Goal: Task Accomplishment & Management: Use online tool/utility

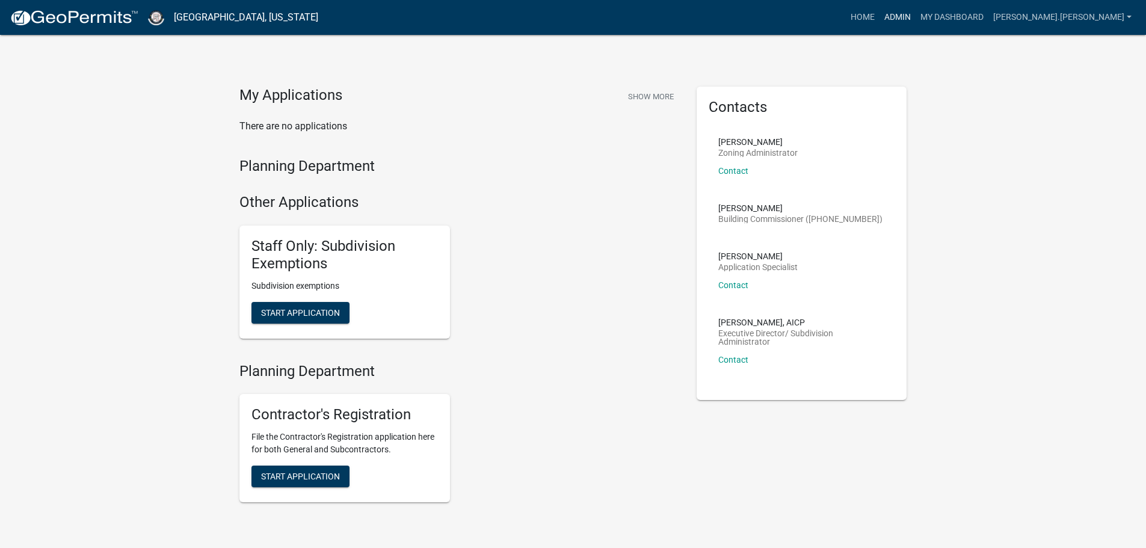
click at [916, 16] on link "Admin" at bounding box center [898, 17] width 36 height 23
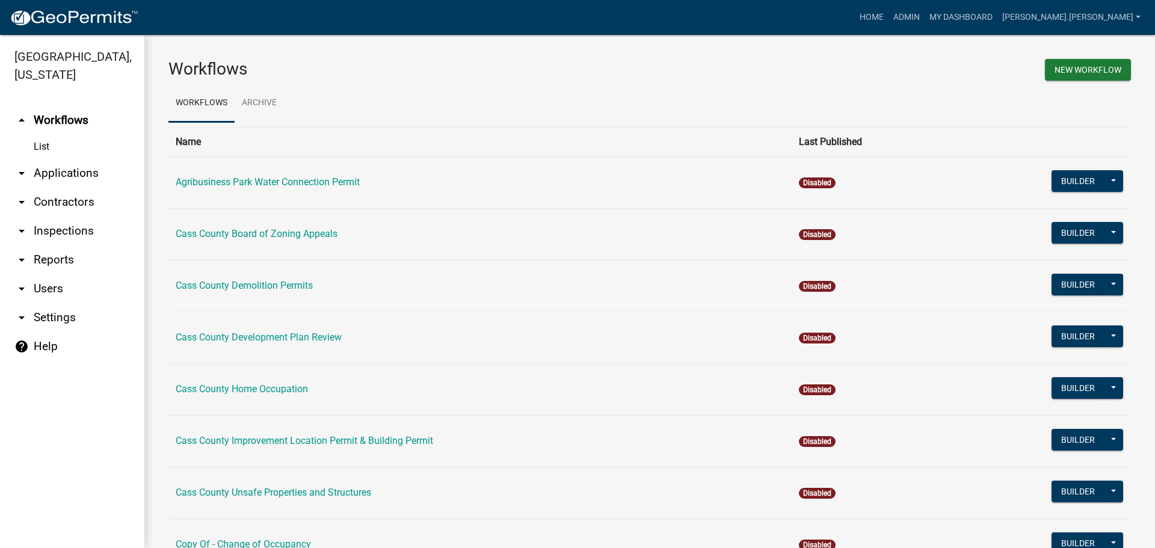
click at [60, 188] on link "arrow_drop_down Contractors" at bounding box center [72, 202] width 144 height 29
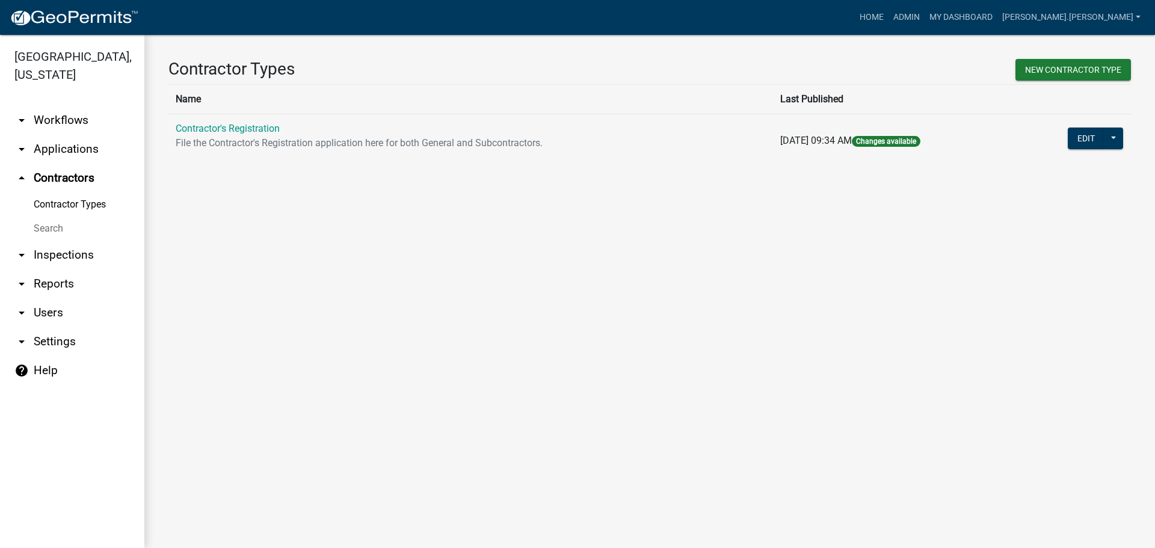
click at [54, 217] on link "Search" at bounding box center [72, 229] width 144 height 24
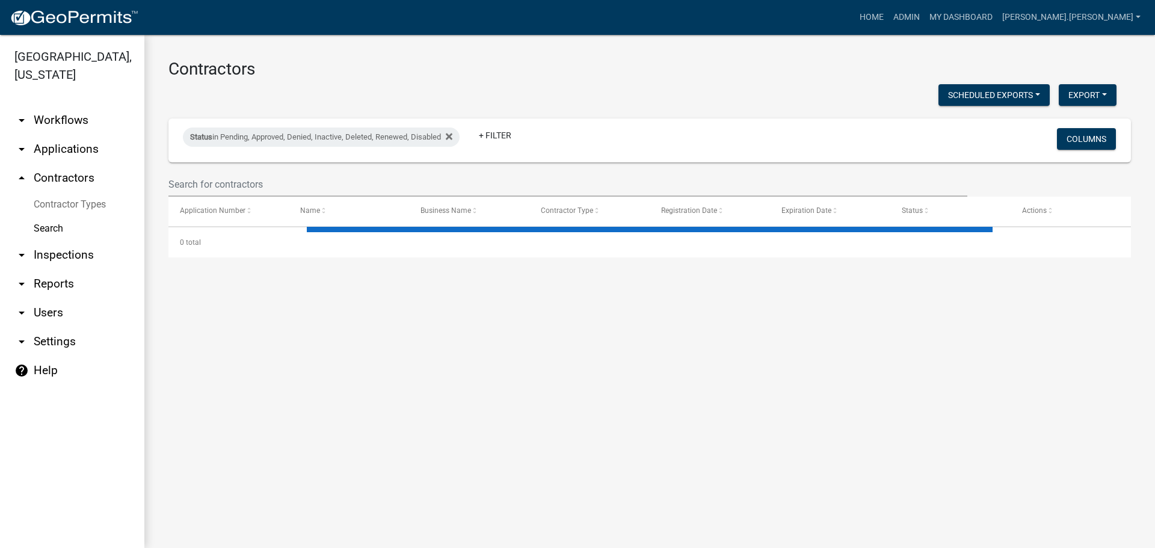
select select "3: 100"
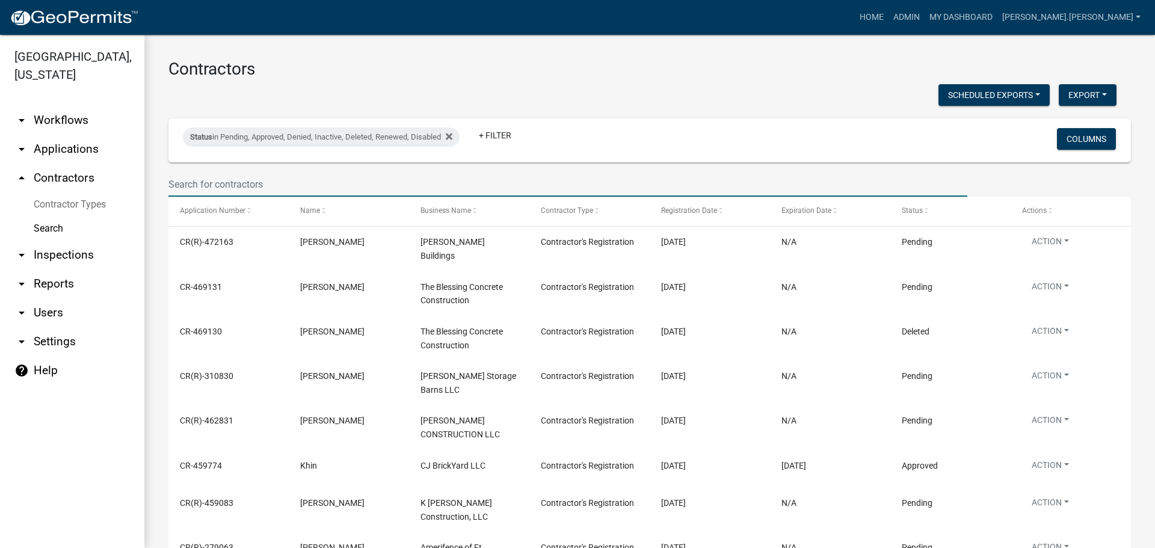
click at [218, 181] on input "text" at bounding box center [567, 184] width 799 height 25
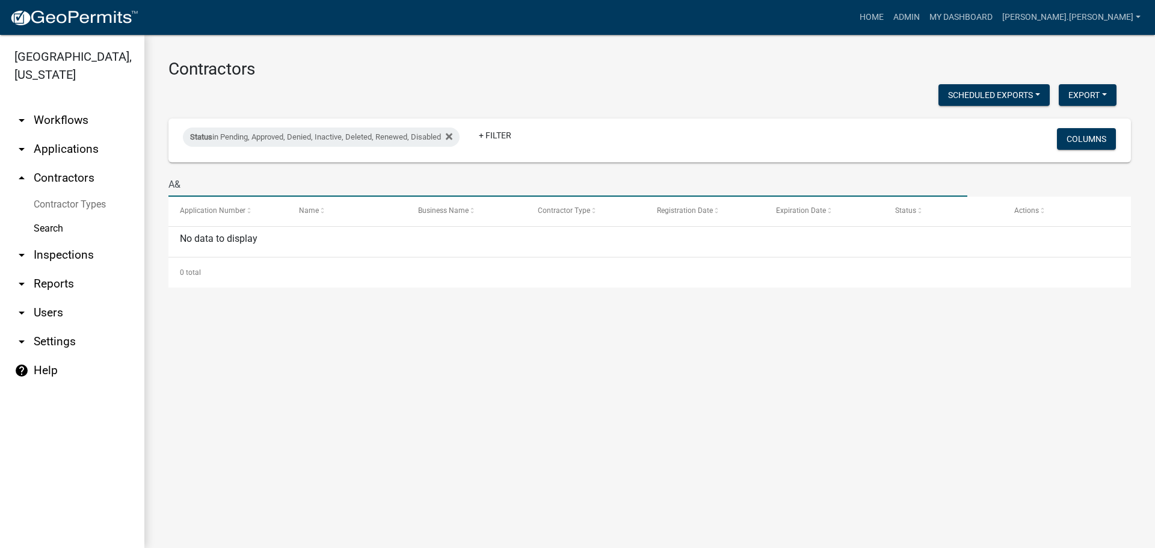
type input "A"
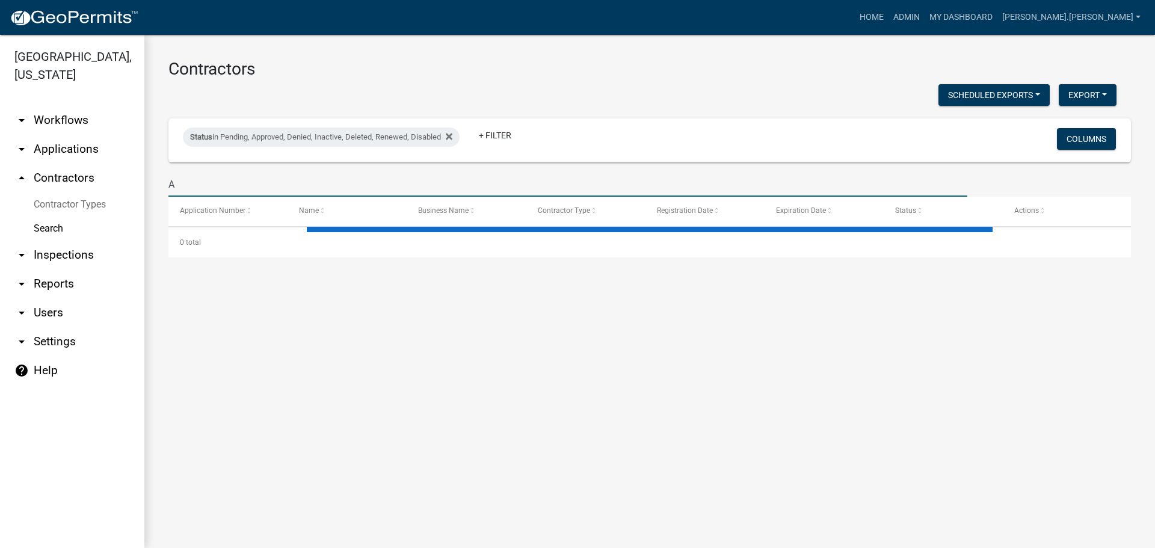
type input "A"
select select "3: 100"
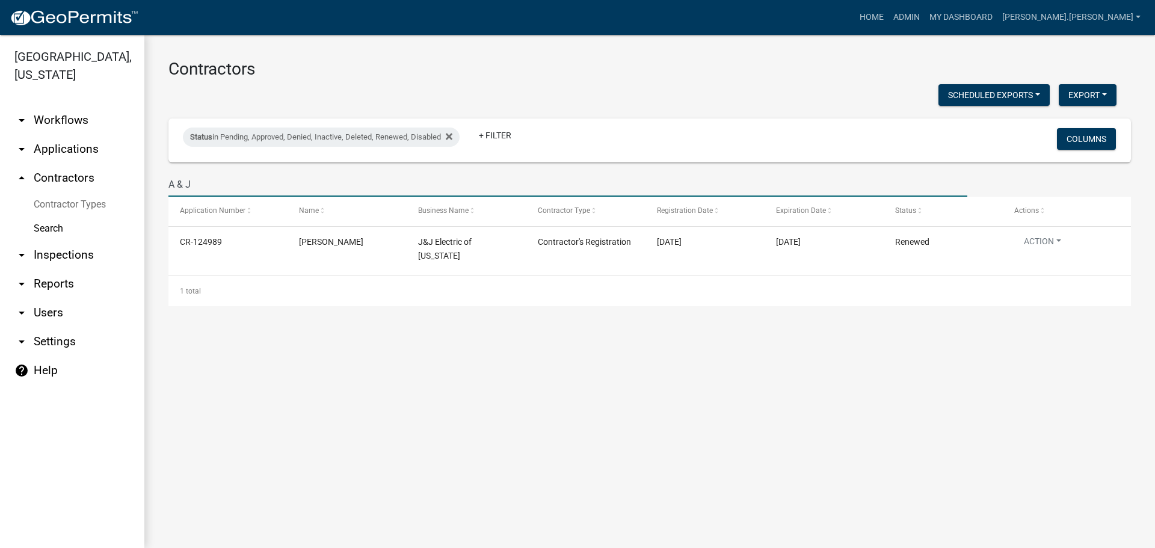
drag, startPoint x: 205, startPoint y: 183, endPoint x: 144, endPoint y: 179, distance: 60.3
click at [144, 180] on div "Contractors Scheduled Exports + Create New Export Excel Format (.xlsx) CSV Form…" at bounding box center [649, 182] width 1011 height 295
type input "[PERSON_NAME]"
drag, startPoint x: 253, startPoint y: 184, endPoint x: 188, endPoint y: 158, distance: 70.2
click at [141, 169] on div "[GEOGRAPHIC_DATA], [US_STATE] arrow_drop_down Workflows List arrow_drop_down Ap…" at bounding box center [577, 291] width 1155 height 513
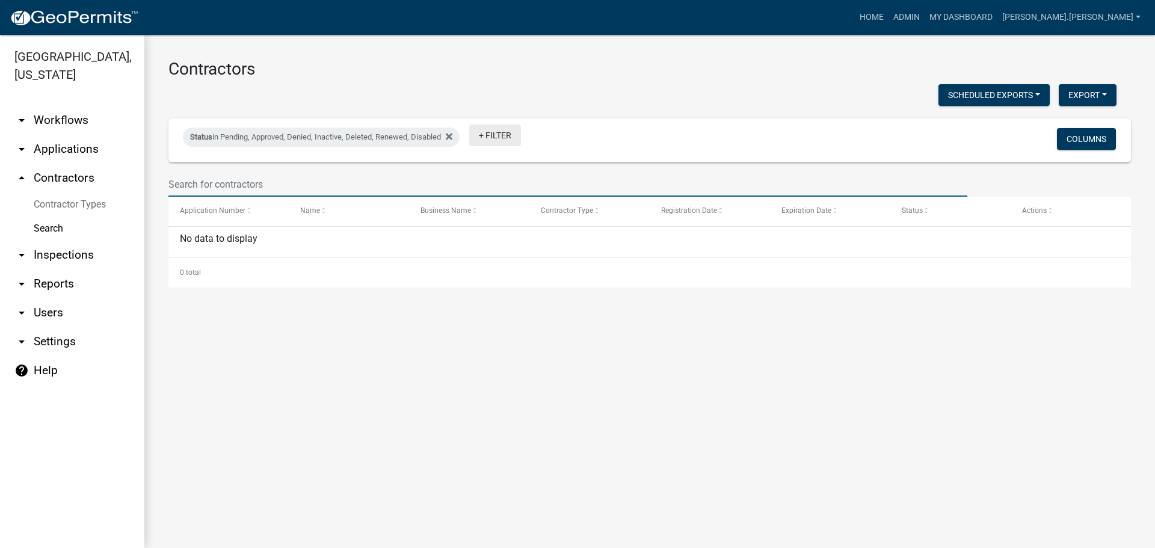
select select "3: 100"
